Goal: Information Seeking & Learning: Understand process/instructions

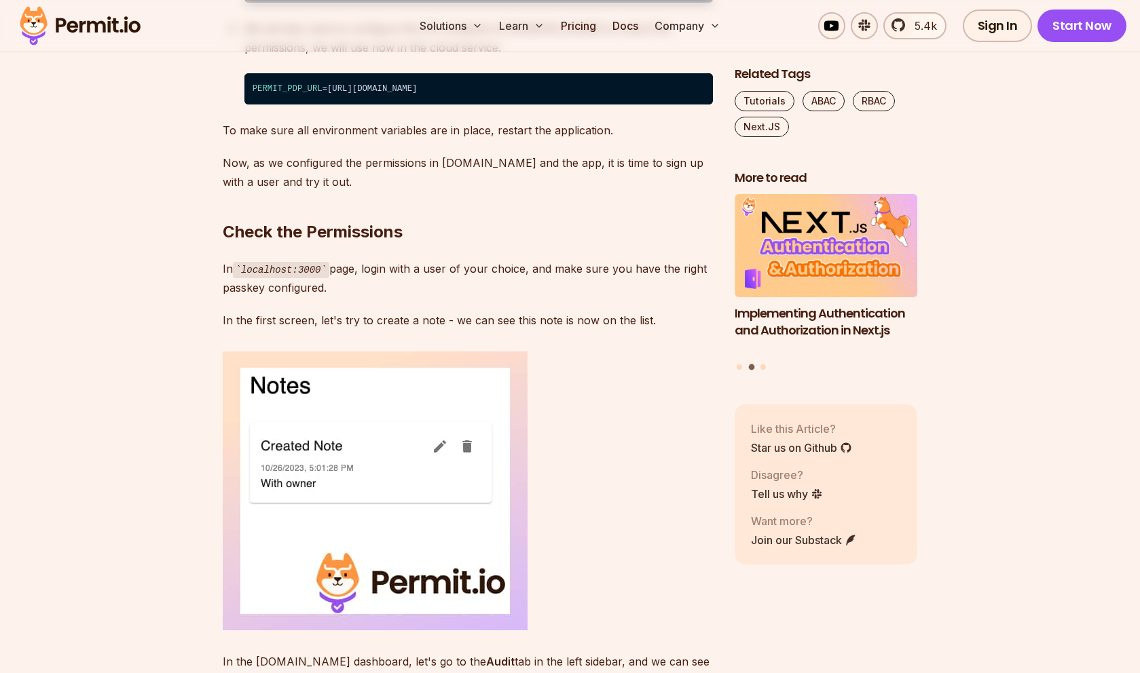
scroll to position [8862, 0]
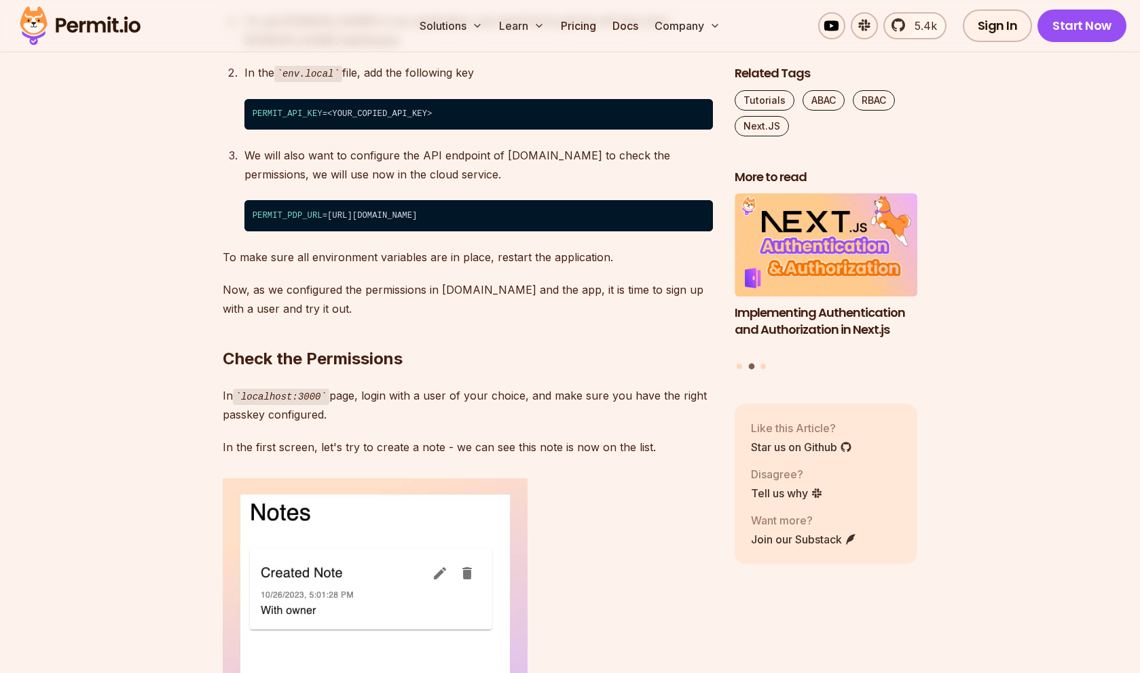
click at [384, 130] on code "PERMIT_API_KEY =<YOUR_COPIED_API_KEY>" at bounding box center [478, 114] width 468 height 31
click at [467, 130] on code "PERMIT_API_KEY =<YOUR_COPIED_API_KEY>" at bounding box center [478, 114] width 468 height 31
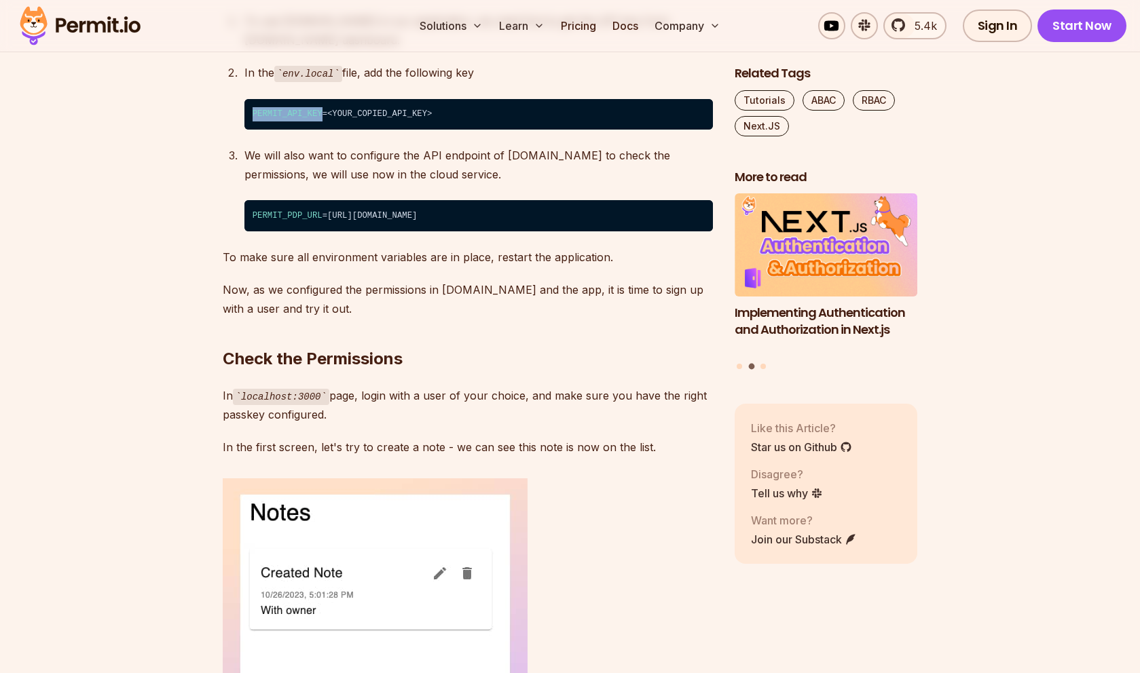
click at [467, 130] on code "PERMIT_API_KEY =<YOUR_COPIED_API_KEY>" at bounding box center [478, 114] width 468 height 31
click at [341, 130] on code "PERMIT_API_KEY =<YOUR_COPIED_API_KEY>" at bounding box center [478, 114] width 468 height 31
drag, startPoint x: 341, startPoint y: 350, endPoint x: 515, endPoint y: 351, distance: 173.8
click at [374, 130] on code "PERMIT_API_KEY =<YOUR_COPIED_API_KEY>" at bounding box center [478, 114] width 468 height 31
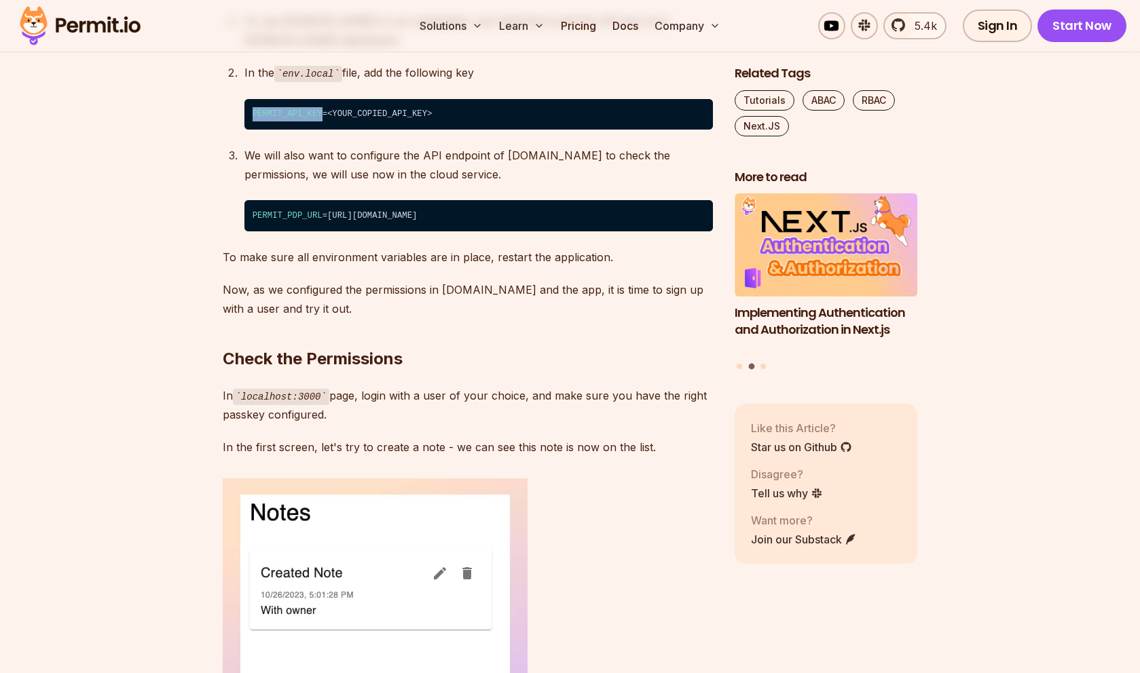
click at [515, 130] on code "PERMIT_API_KEY =<YOUR_COPIED_API_KEY>" at bounding box center [478, 114] width 468 height 31
click at [497, 83] on p "In the env.local file, add the following key" at bounding box center [478, 73] width 468 height 20
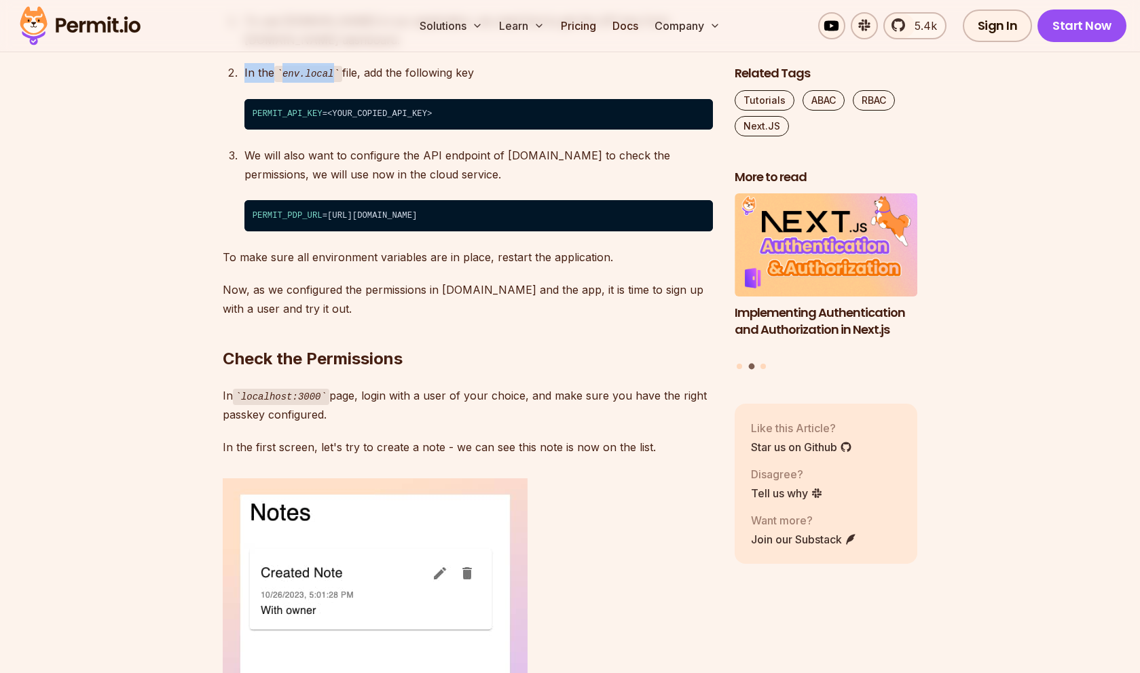
click at [497, 83] on p "In the env.local file, add the following key" at bounding box center [478, 73] width 468 height 20
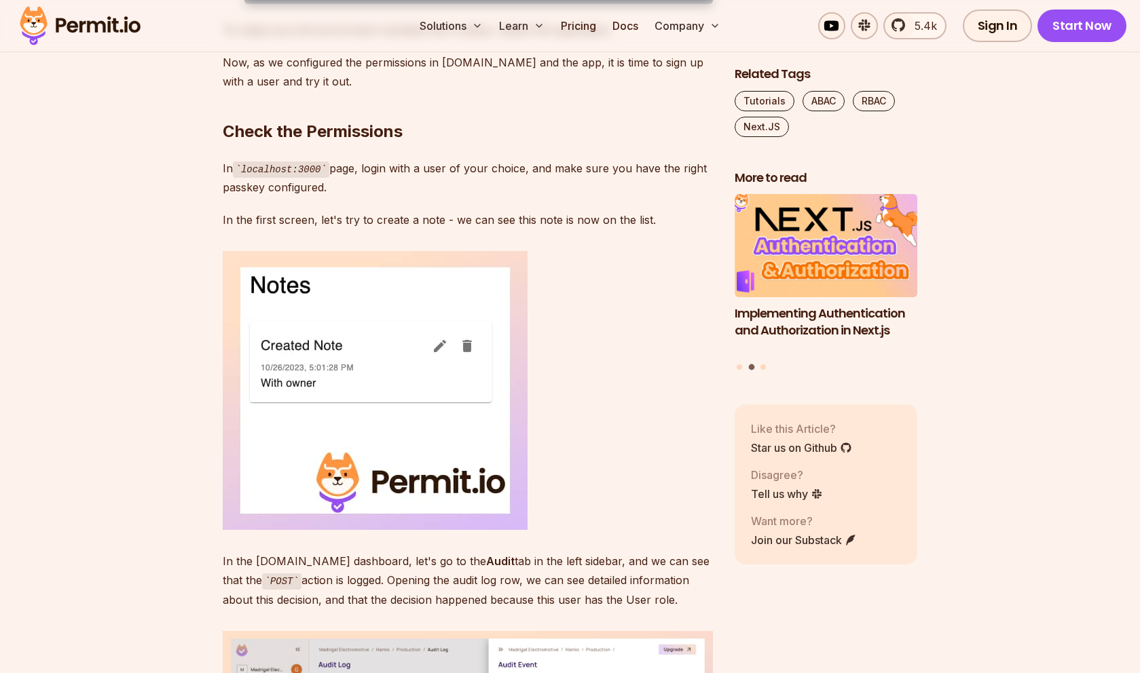
scroll to position [9139, 0]
